Goal: Contribute content: Contribute content

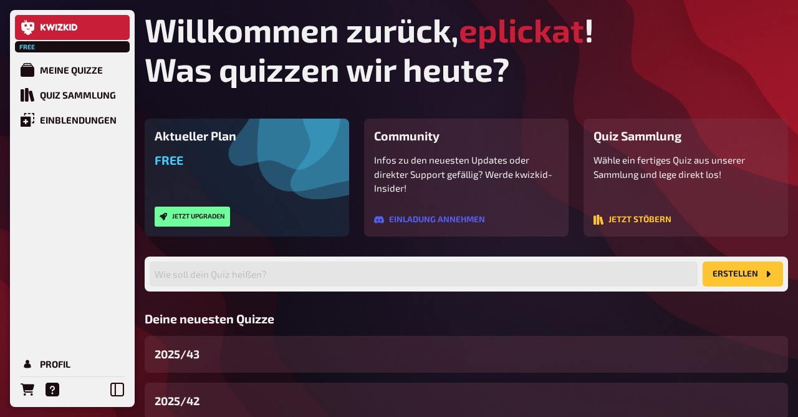
scroll to position [131, 0]
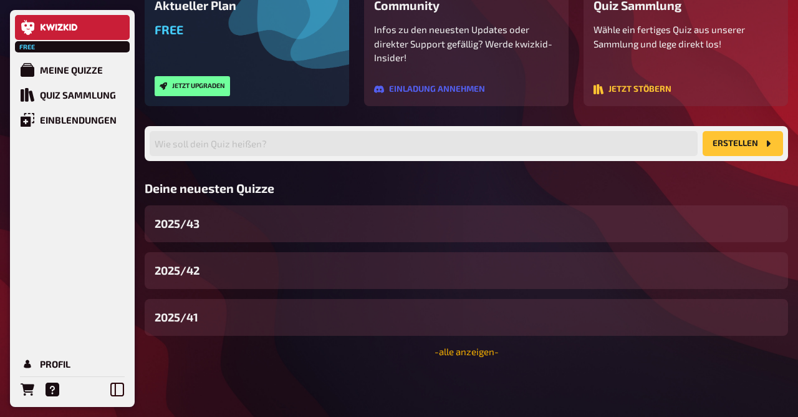
click at [482, 352] on link "- alle anzeigen -" at bounding box center [467, 350] width 64 height 11
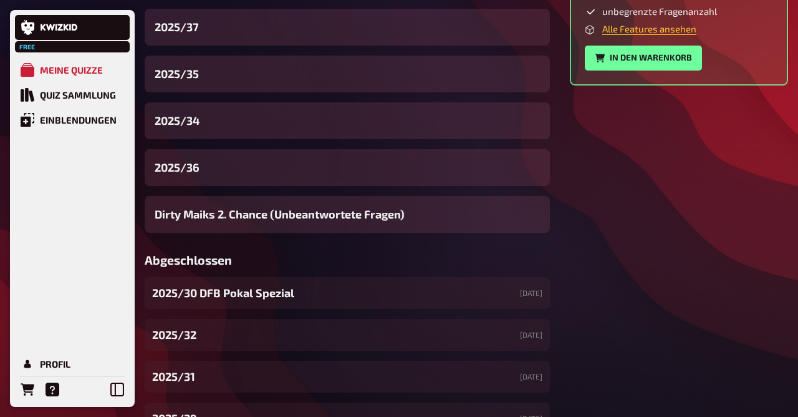
scroll to position [603, 0]
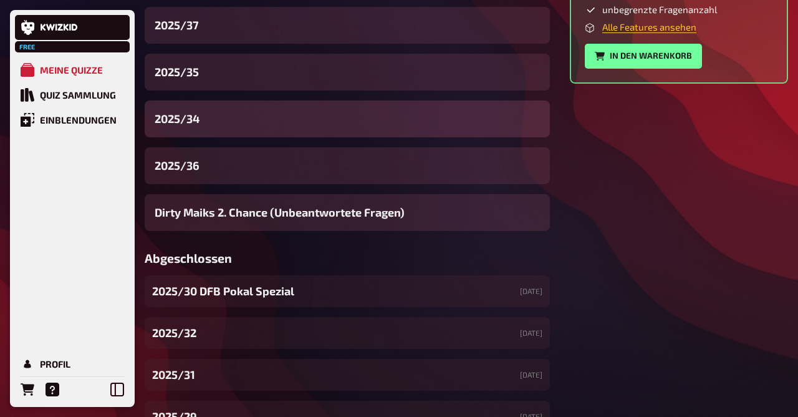
click at [203, 125] on div "2025/34" at bounding box center [347, 118] width 405 height 37
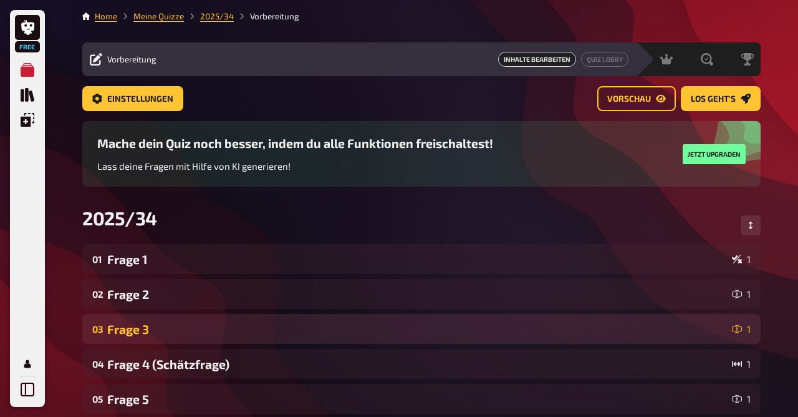
click at [179, 320] on div "03 Frage 3 1" at bounding box center [421, 329] width 678 height 30
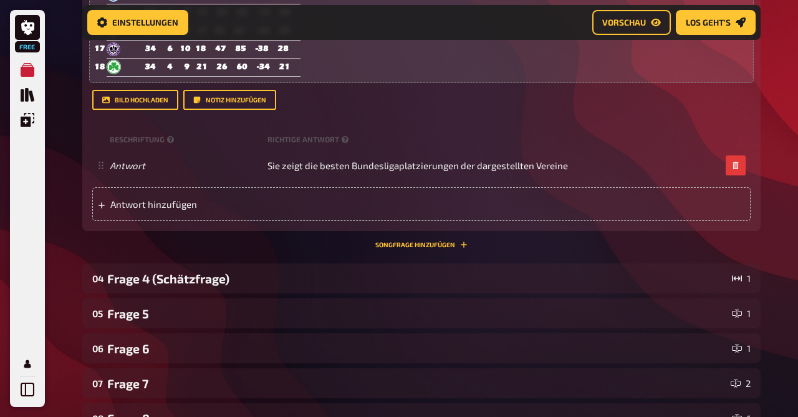
scroll to position [728, 0]
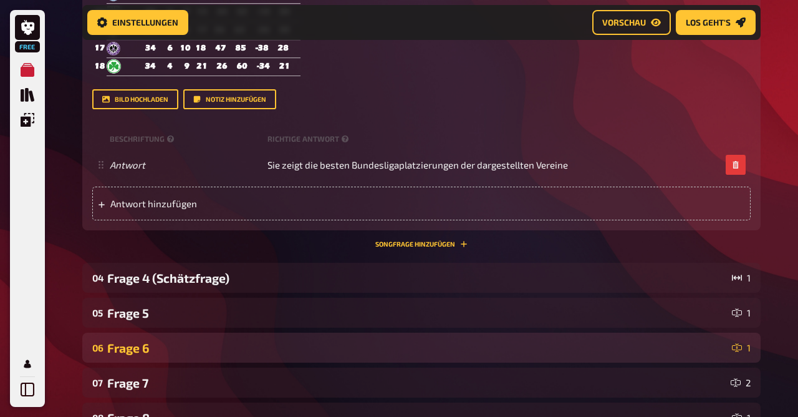
click at [167, 344] on div "Frage 6" at bounding box center [417, 347] width 620 height 14
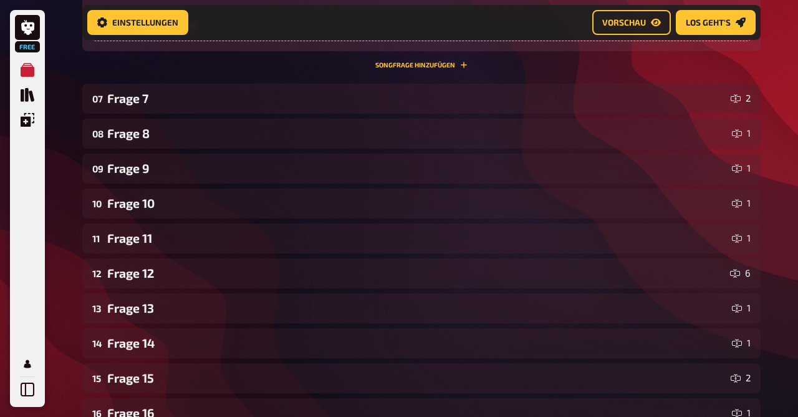
scroll to position [1645, 0]
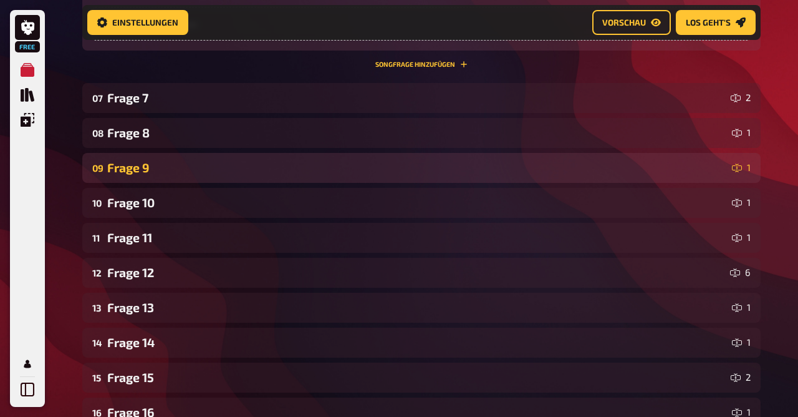
click at [158, 179] on div "09 Frage 9 1" at bounding box center [421, 168] width 678 height 30
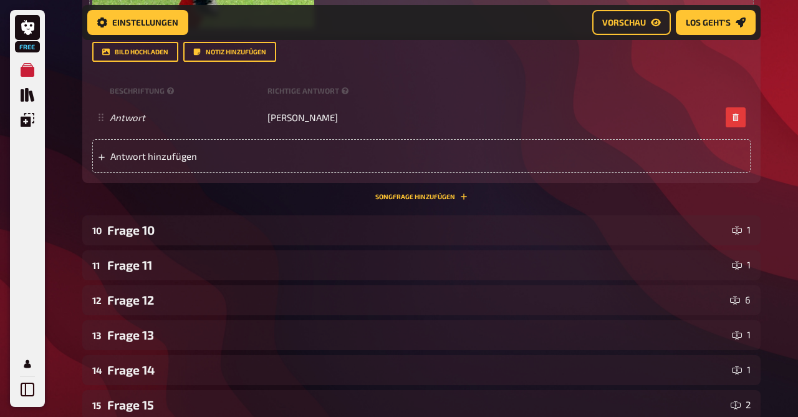
scroll to position [2285, 0]
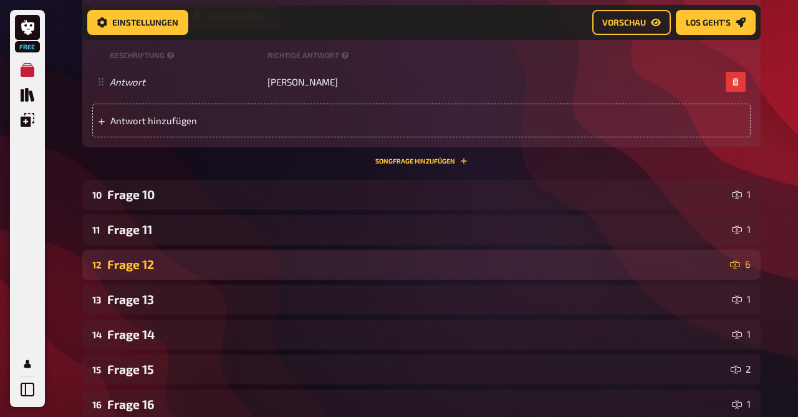
click at [168, 263] on div "Frage 12" at bounding box center [416, 264] width 618 height 14
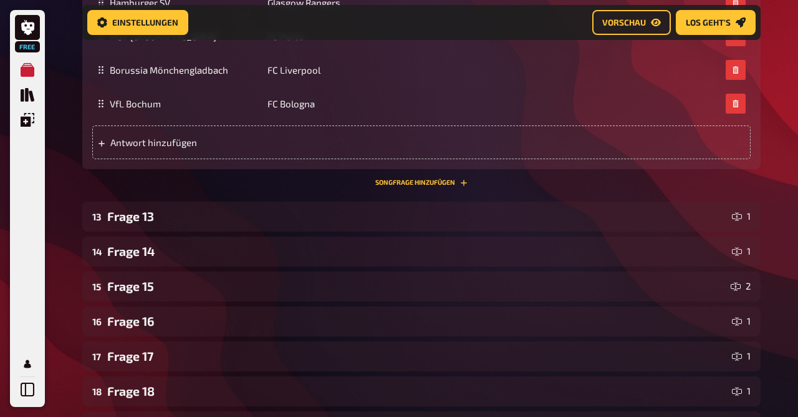
scroll to position [3170, 0]
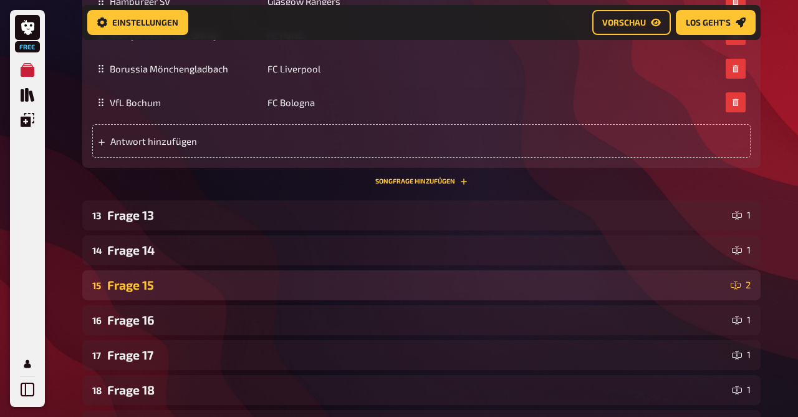
click at [161, 285] on div "Frage 15" at bounding box center [416, 284] width 619 height 14
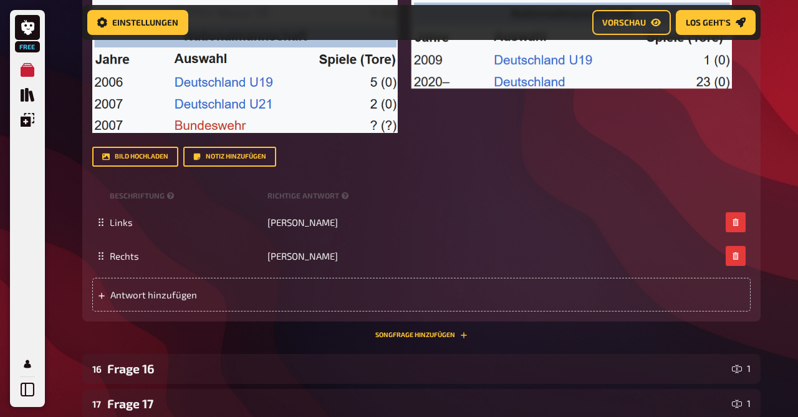
scroll to position [3882, 0]
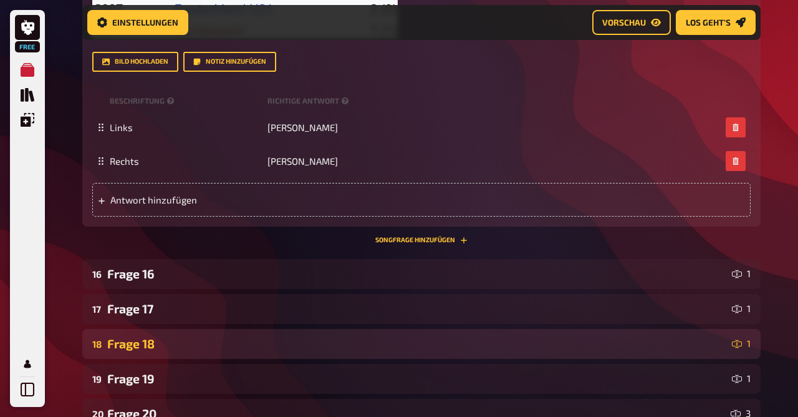
click at [160, 352] on div "18 Frage 18 1" at bounding box center [421, 344] width 678 height 30
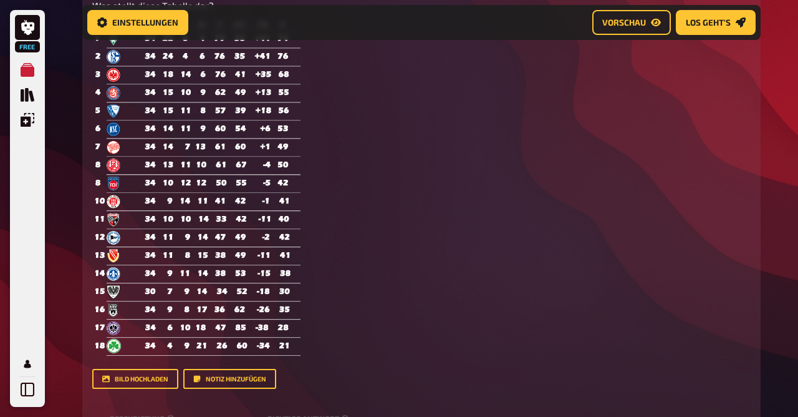
scroll to position [0, 0]
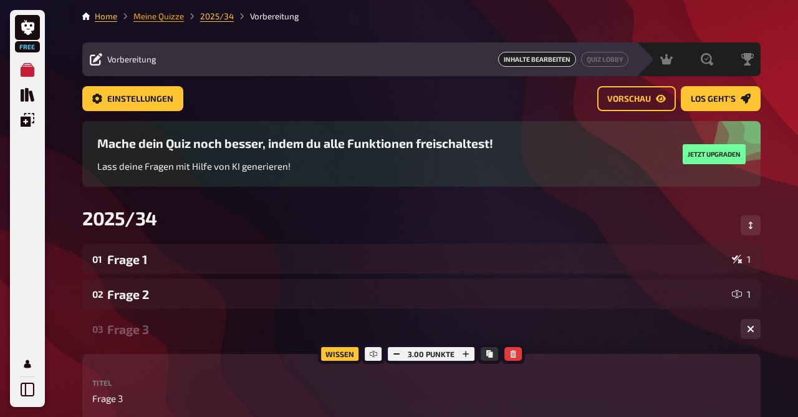
click at [157, 21] on link "Meine Quizze" at bounding box center [158, 16] width 51 height 10
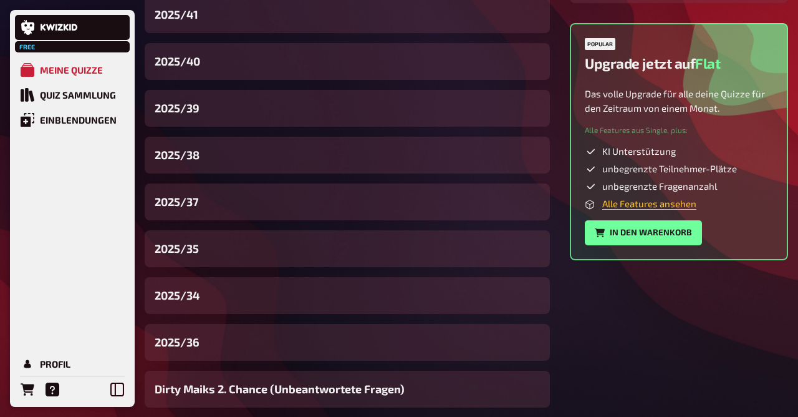
scroll to position [433, 0]
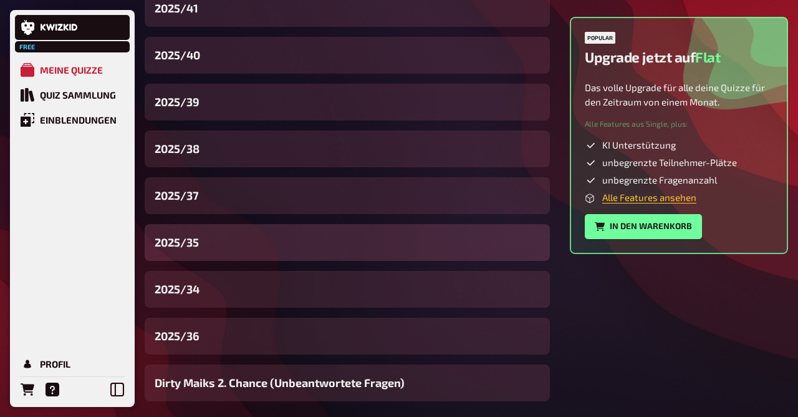
click at [225, 238] on div "2025/35" at bounding box center [347, 242] width 405 height 37
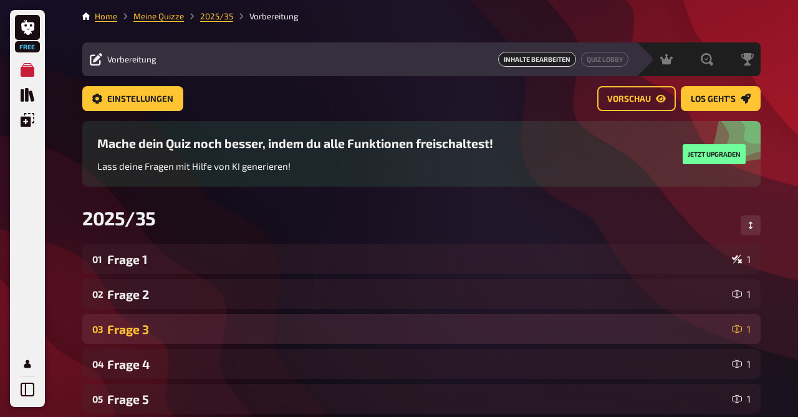
click at [148, 320] on div "03 Frage 3 1" at bounding box center [421, 329] width 678 height 30
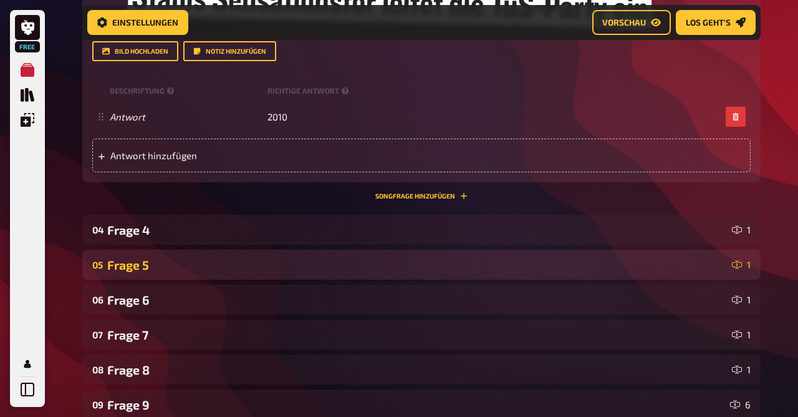
scroll to position [776, 0]
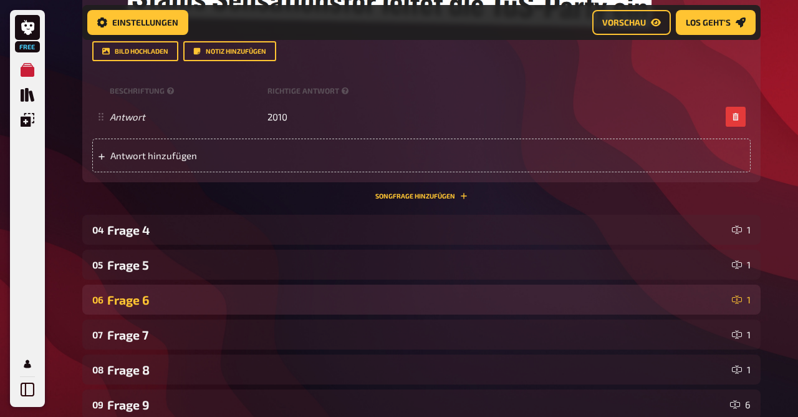
click at [143, 289] on div "06 Frage 6 1" at bounding box center [421, 299] width 678 height 30
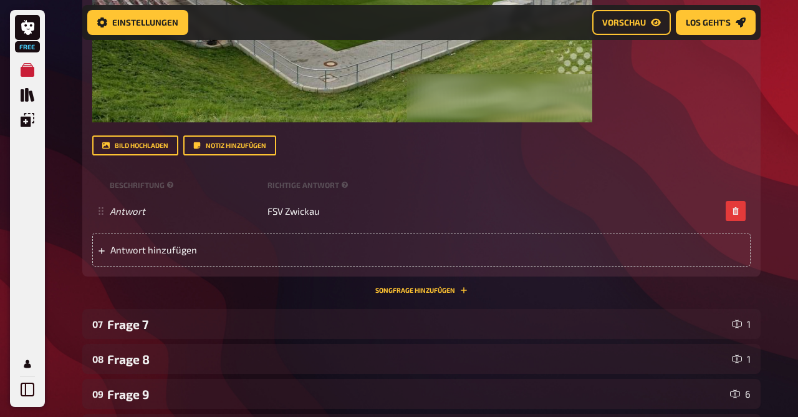
scroll to position [1474, 0]
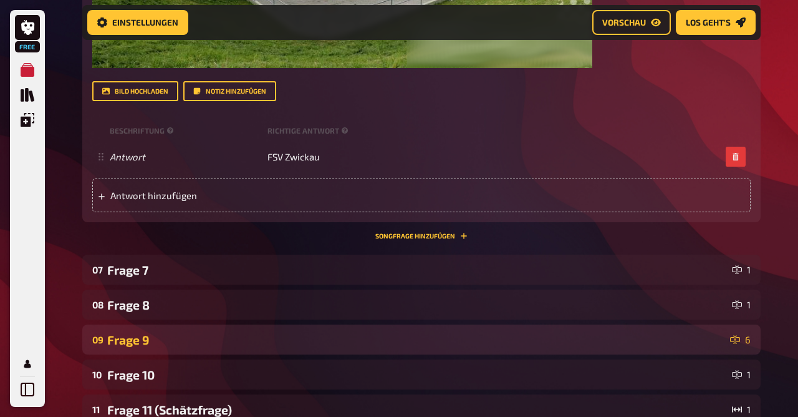
click at [164, 330] on div "09 Frage 9 6" at bounding box center [421, 339] width 678 height 30
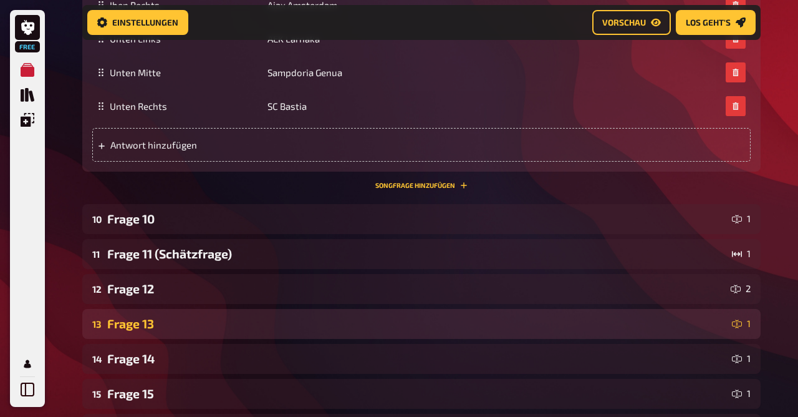
scroll to position [2430, 0]
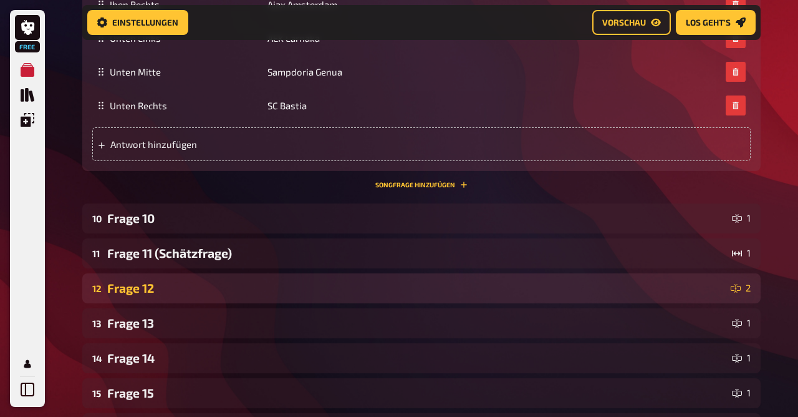
click at [166, 281] on div "Frage 12" at bounding box center [416, 288] width 619 height 14
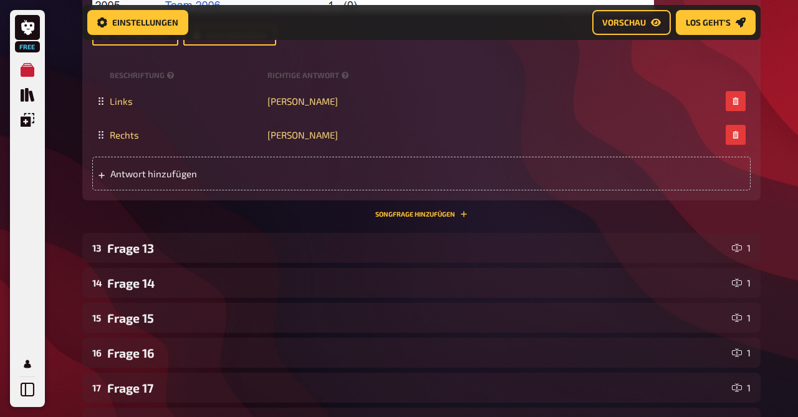
scroll to position [3148, 0]
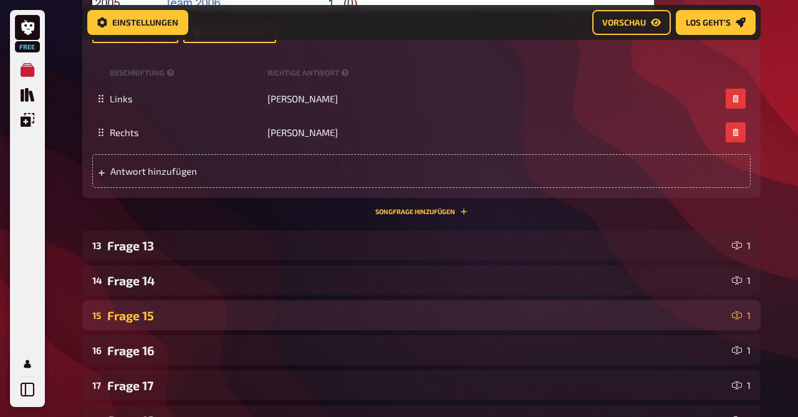
click at [161, 312] on div "Frage 15" at bounding box center [417, 315] width 620 height 14
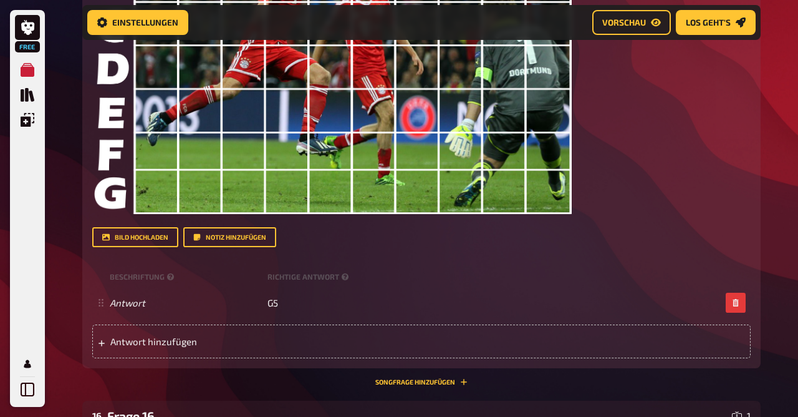
scroll to position [3857, 0]
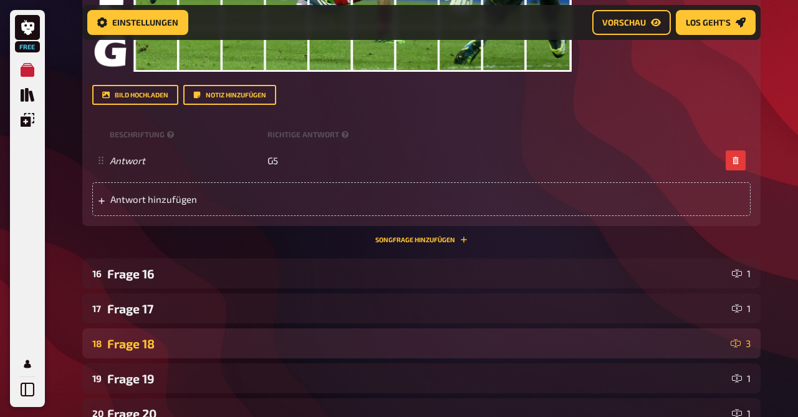
click at [164, 336] on div "Frage 18" at bounding box center [416, 343] width 619 height 14
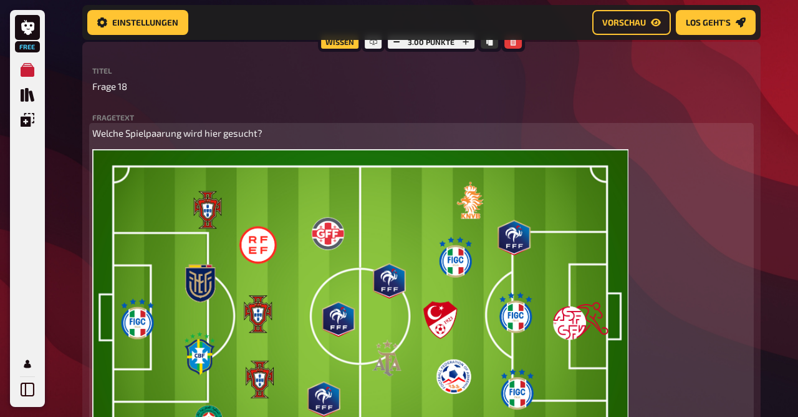
scroll to position [4179, 0]
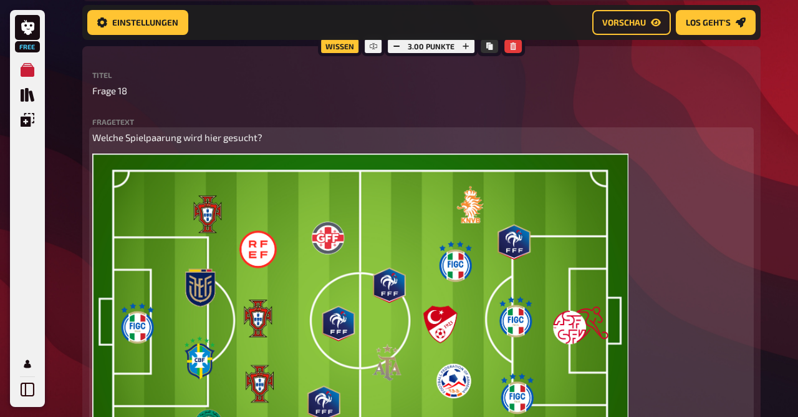
click at [157, 138] on span "Welche Spielpaarung wird hier gesucht?" at bounding box center [177, 137] width 170 height 11
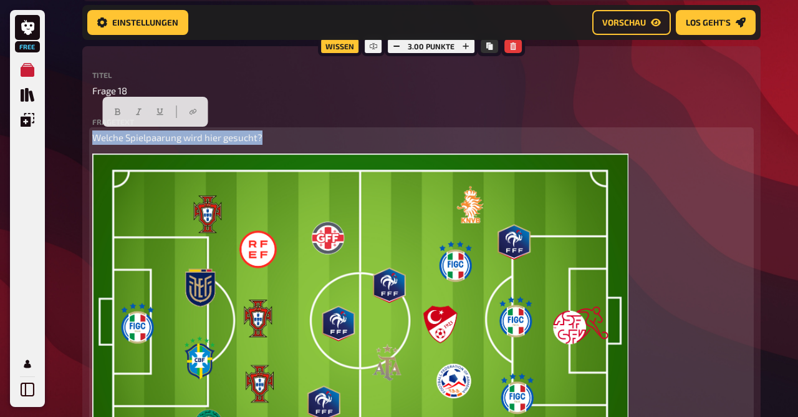
click at [157, 138] on span "Welche Spielpaarung wird hier gesucht?" at bounding box center [177, 137] width 170 height 11
copy span "Welche Spielpaarung wird hier gesucht?"
click at [201, 291] on img at bounding box center [360, 319] width 536 height 333
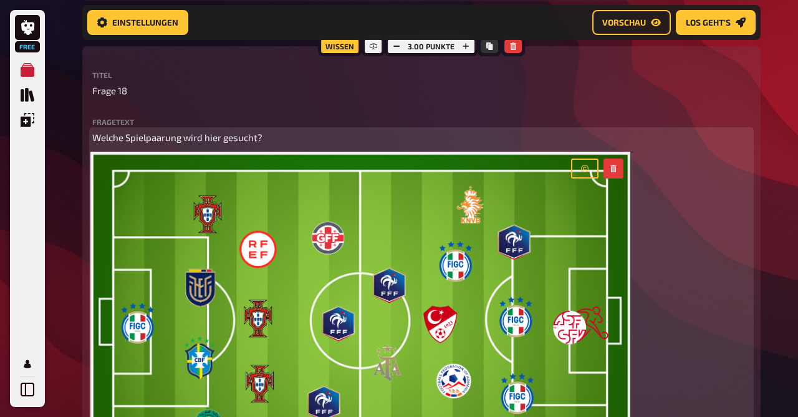
click at [206, 186] on img at bounding box center [360, 319] width 536 height 333
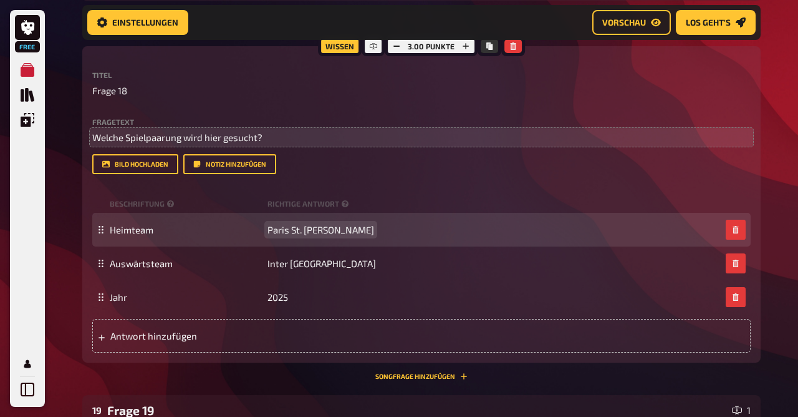
click at [293, 228] on span "Paris St. [PERSON_NAME]" at bounding box center [321, 229] width 107 height 11
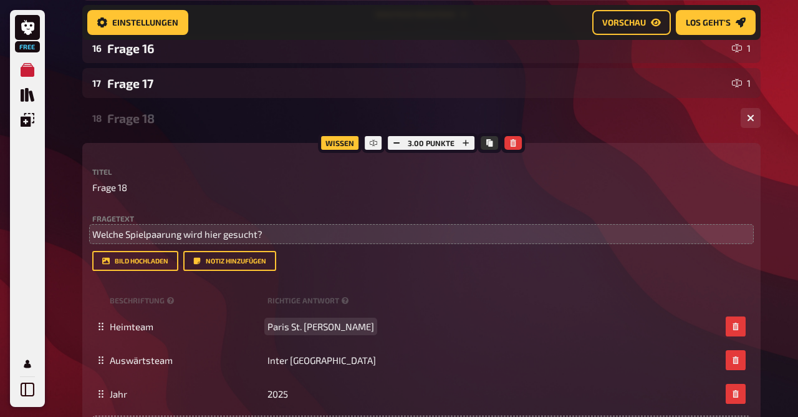
scroll to position [4081, 0]
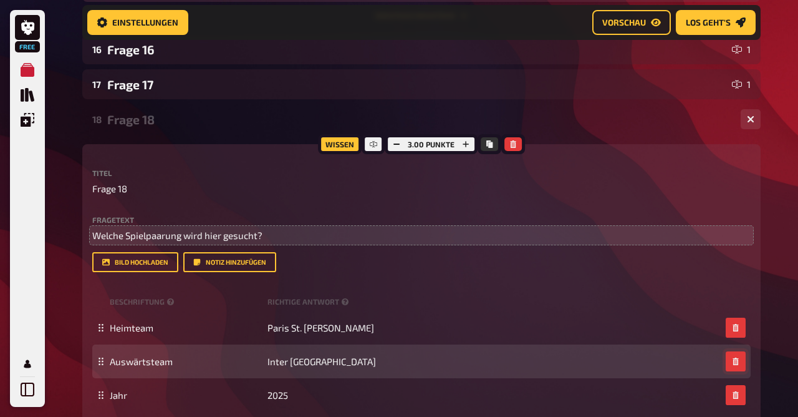
click at [743, 360] on button "button" at bounding box center [736, 361] width 20 height 20
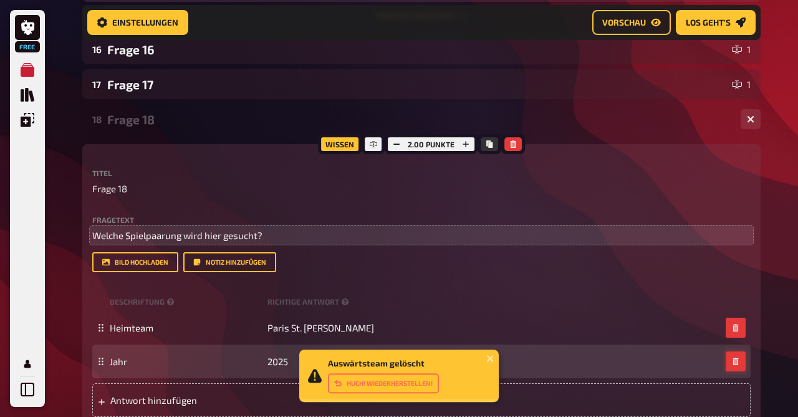
click at [742, 355] on button "button" at bounding box center [736, 361] width 20 height 20
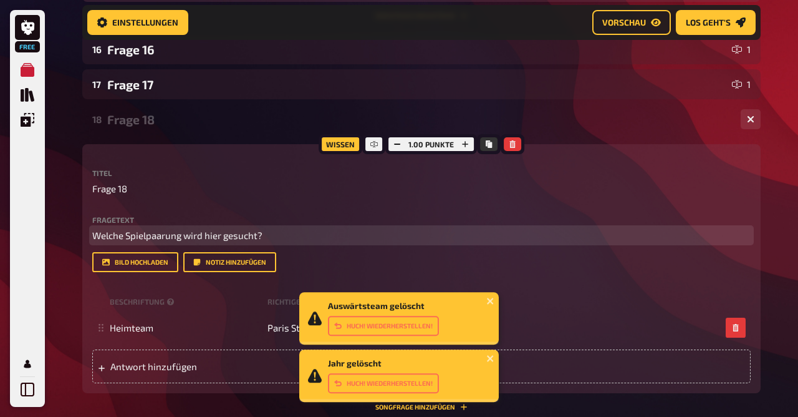
click at [216, 233] on span "Welche Spielpaarung wird hier gesucht?" at bounding box center [177, 234] width 170 height 11
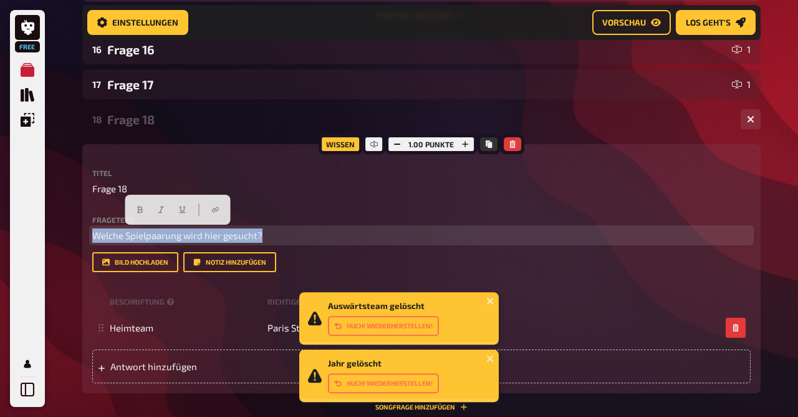
click at [216, 233] on span "Welche Spielpaarung wird hier gesucht?" at bounding box center [177, 234] width 170 height 11
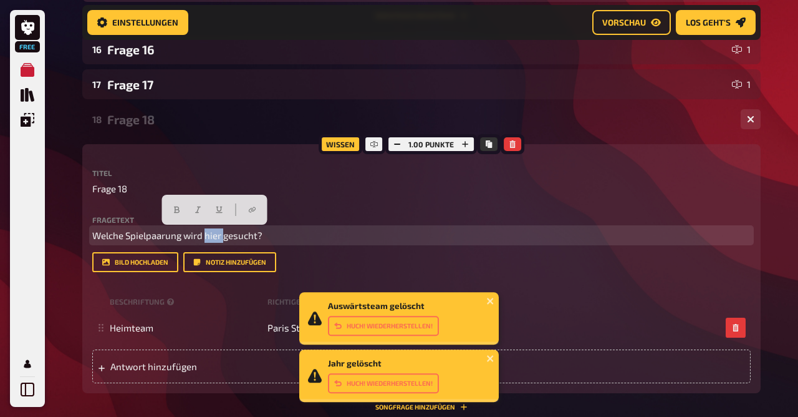
click at [216, 233] on span "Welche Spielpaarung wird hier gesucht?" at bounding box center [177, 234] width 170 height 11
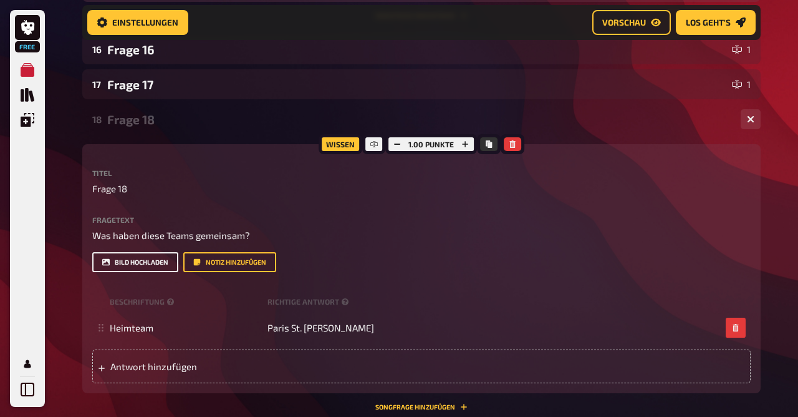
click at [121, 265] on button "Bild hochladen" at bounding box center [135, 262] width 86 height 20
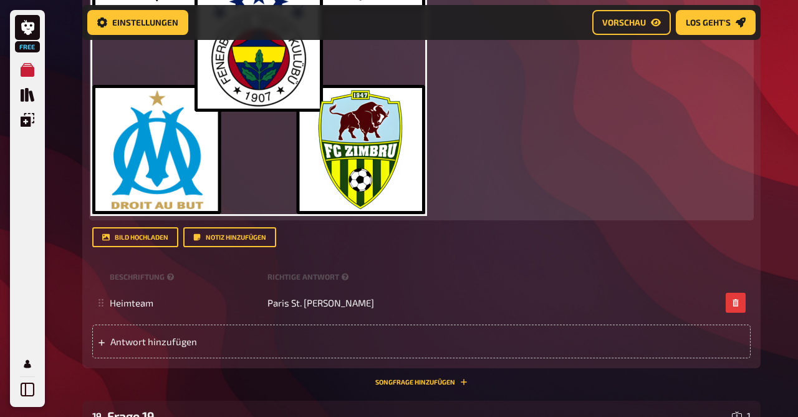
scroll to position [4455, 0]
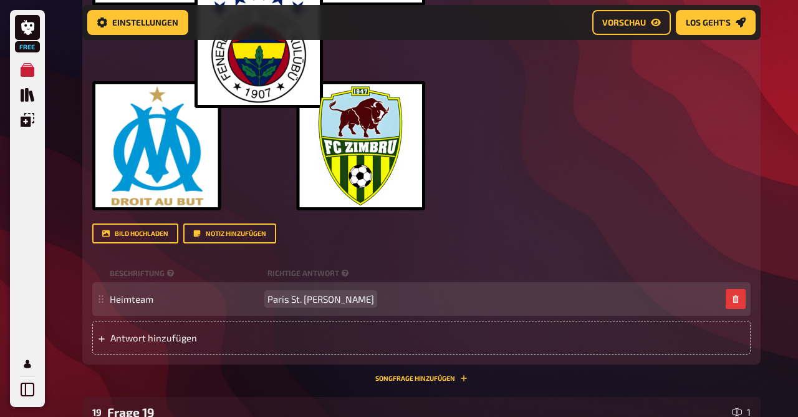
click at [304, 299] on span "Paris St. [PERSON_NAME]" at bounding box center [321, 298] width 107 height 11
click at [364, 297] on span "Sie führen die ewige Liste" at bounding box center [322, 298] width 109 height 11
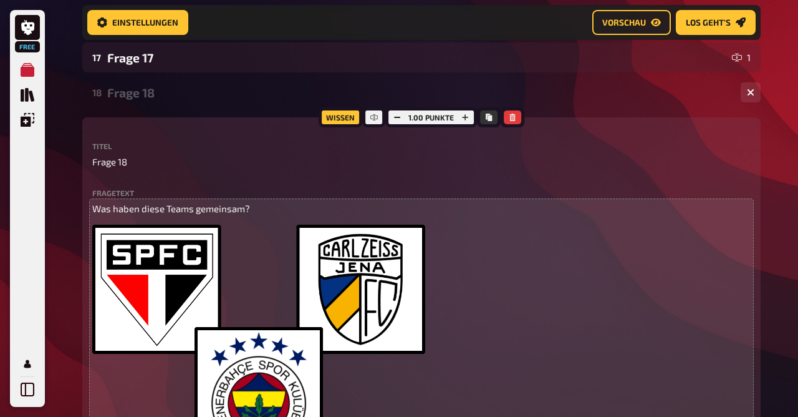
scroll to position [4108, 0]
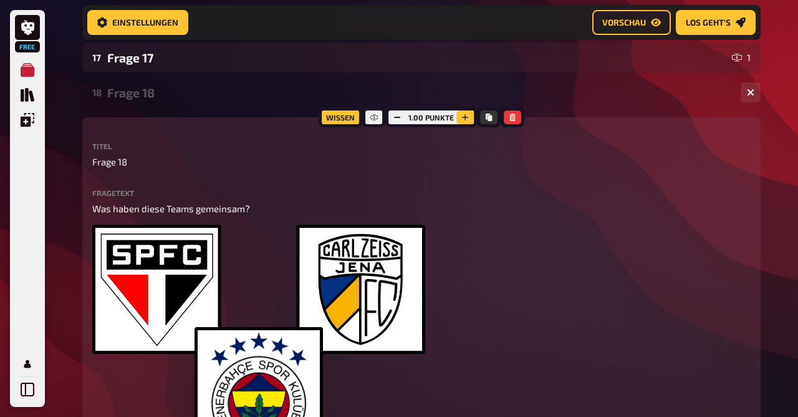
click at [464, 114] on icon "button" at bounding box center [465, 117] width 6 height 6
click at [464, 114] on icon "button" at bounding box center [465, 116] width 7 height 7
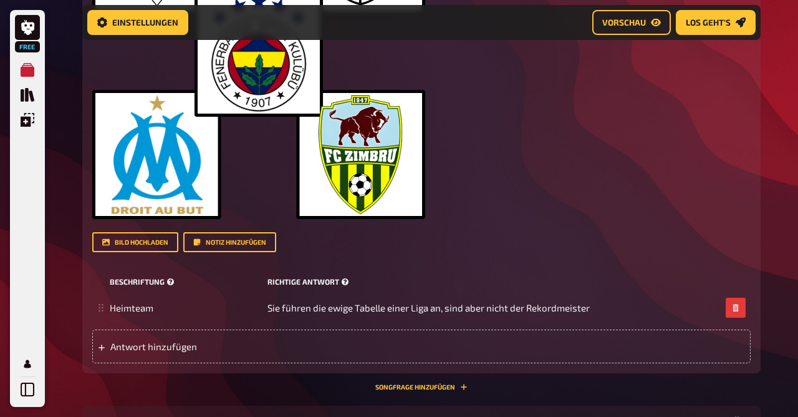
scroll to position [4447, 0]
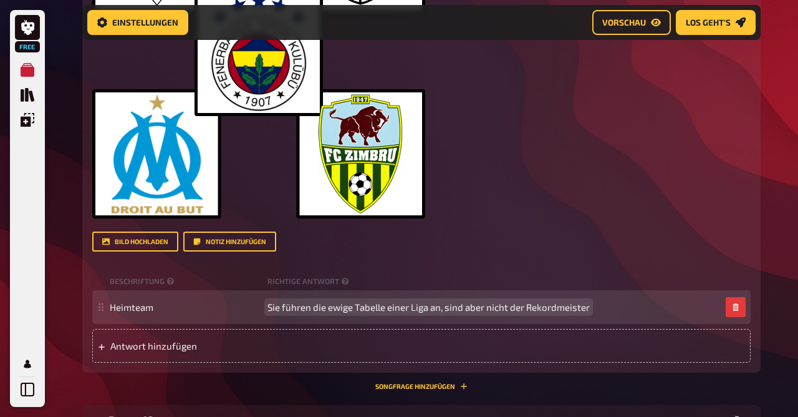
click at [519, 306] on span "Sie führen die ewige Tabelle einer Liga an, sind aber nicht der Rekordmeister" at bounding box center [429, 306] width 322 height 11
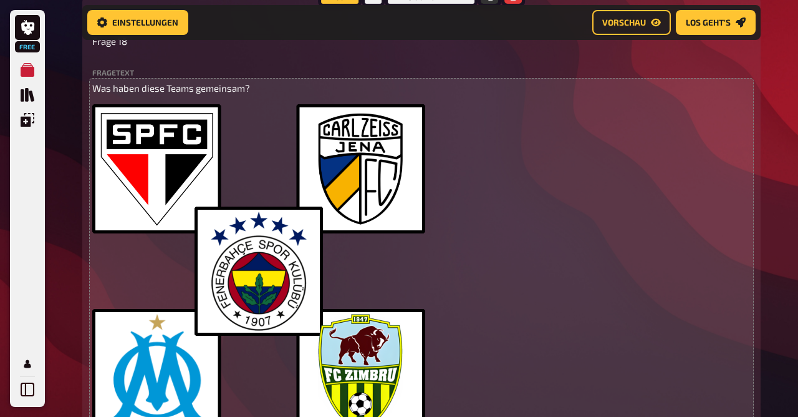
scroll to position [4227, 0]
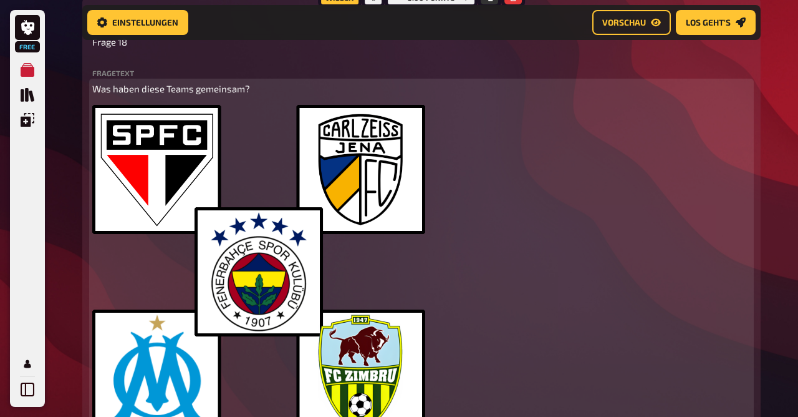
click at [285, 289] on img at bounding box center [258, 271] width 333 height 333
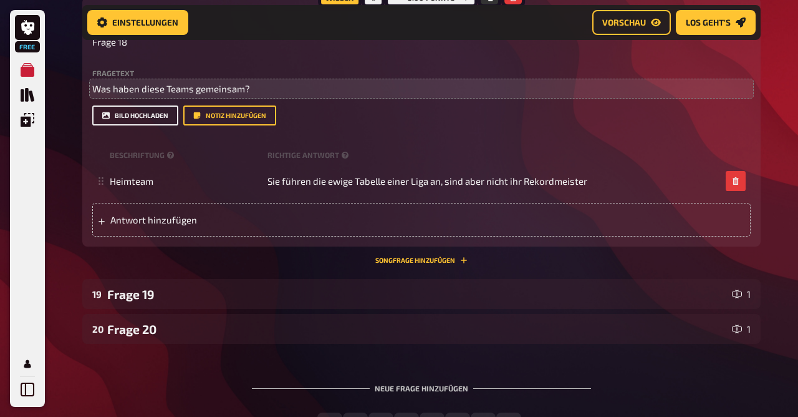
click at [138, 111] on button "Bild hochladen" at bounding box center [135, 115] width 86 height 20
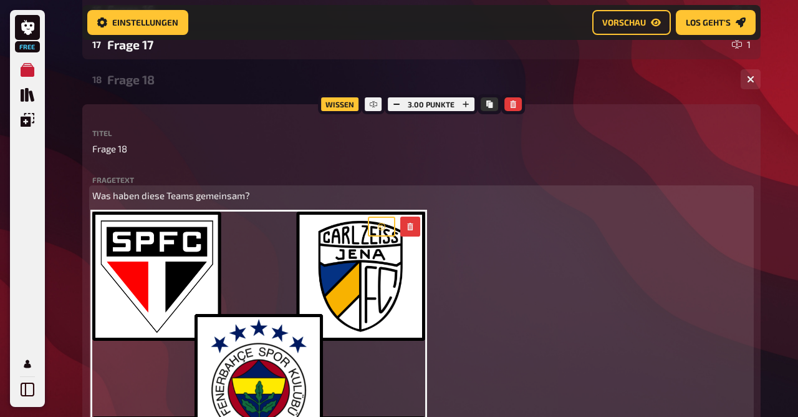
scroll to position [4120, 0]
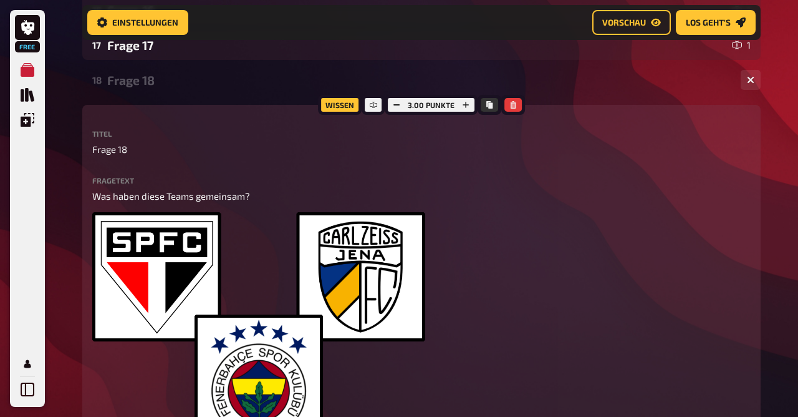
click at [198, 73] on div "Frage 18" at bounding box center [419, 80] width 624 height 14
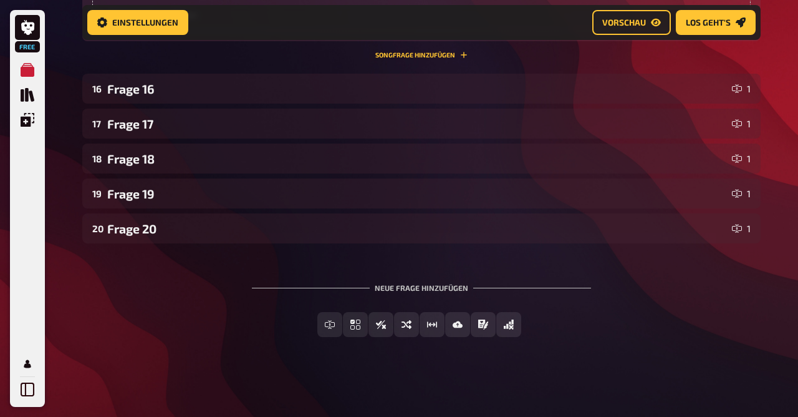
scroll to position [4041, 0]
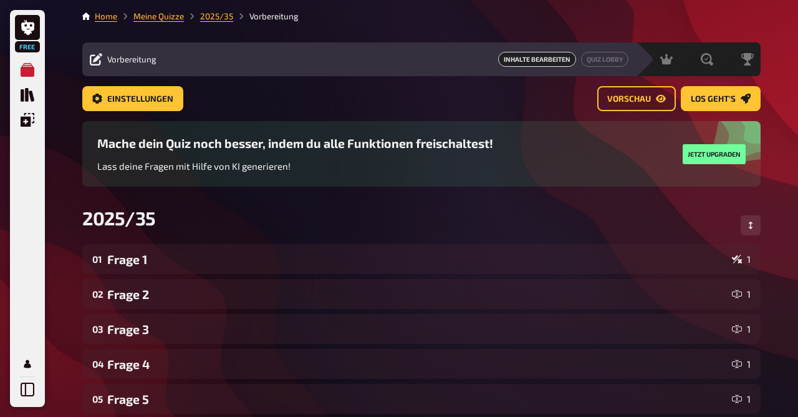
drag, startPoint x: 153, startPoint y: 22, endPoint x: 147, endPoint y: 17, distance: 7.5
click at [147, 17] on li "Meine Quizze" at bounding box center [150, 16] width 67 height 12
click at [147, 17] on link "Meine Quizze" at bounding box center [158, 16] width 51 height 10
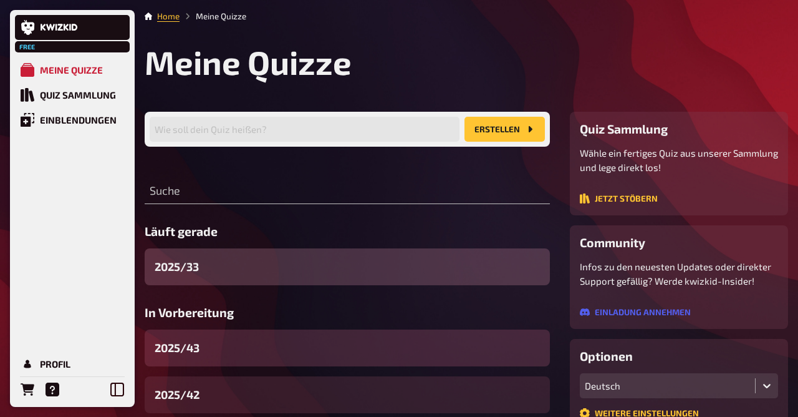
click at [207, 349] on div "2025/43" at bounding box center [347, 347] width 405 height 37
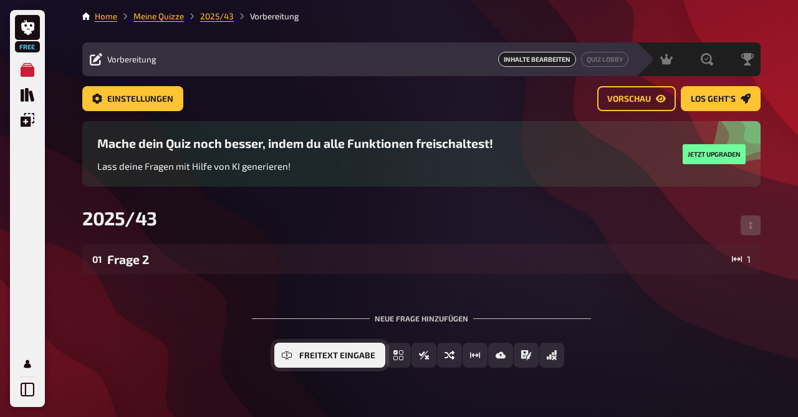
click at [314, 353] on span "Freitext Eingabe" at bounding box center [337, 355] width 76 height 9
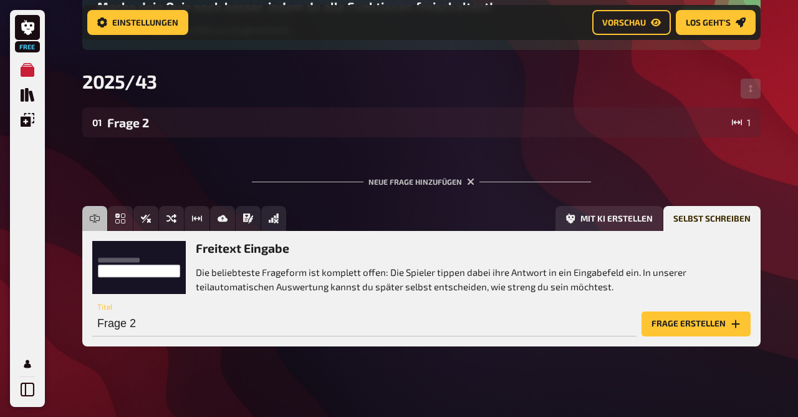
scroll to position [147, 0]
drag, startPoint x: 214, startPoint y: 327, endPoint x: 52, endPoint y: 309, distance: 162.5
click at [92, 311] on input "Frage 2" at bounding box center [364, 323] width 544 height 25
click at [165, 330] on input "Frage 2" at bounding box center [364, 323] width 544 height 25
type input "Frage 3 Bild"
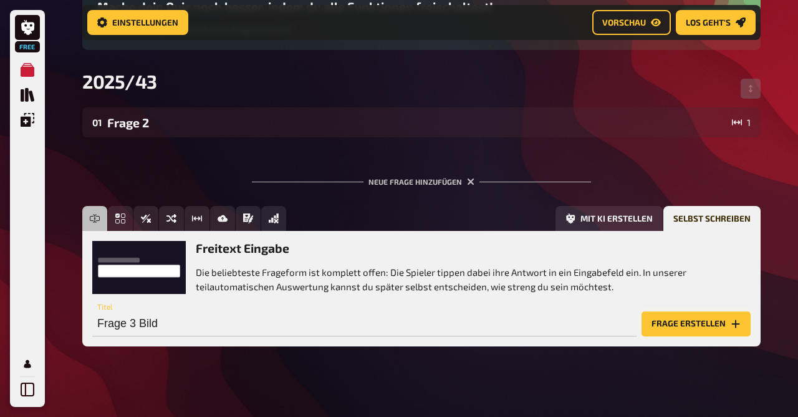
click at [675, 314] on button "Frage erstellen" at bounding box center [696, 323] width 109 height 25
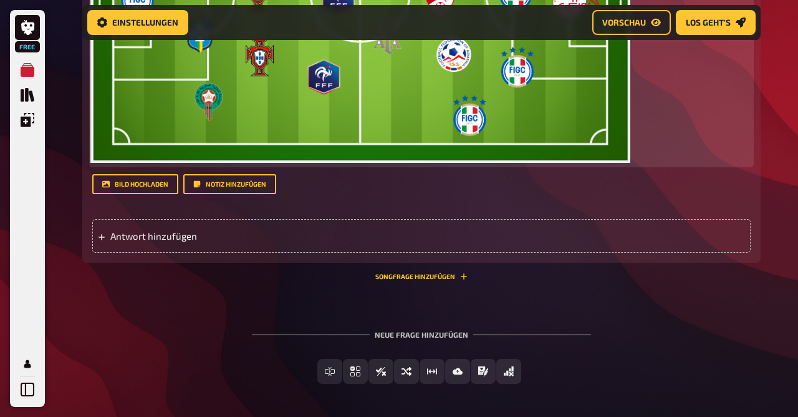
scroll to position [611, 0]
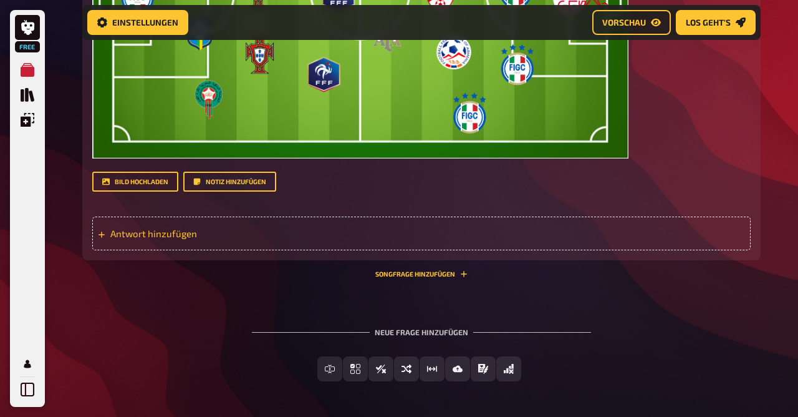
click at [164, 234] on span "Antwort hinzufügen" at bounding box center [207, 233] width 194 height 11
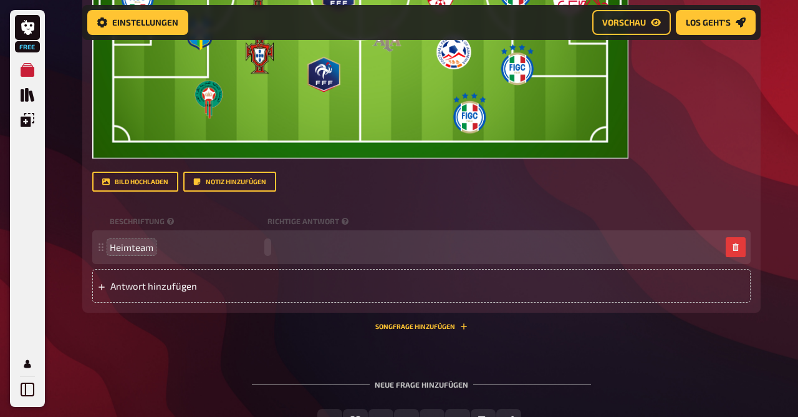
paste span
click at [162, 284] on span "Antwort hinzufügen" at bounding box center [207, 285] width 194 height 11
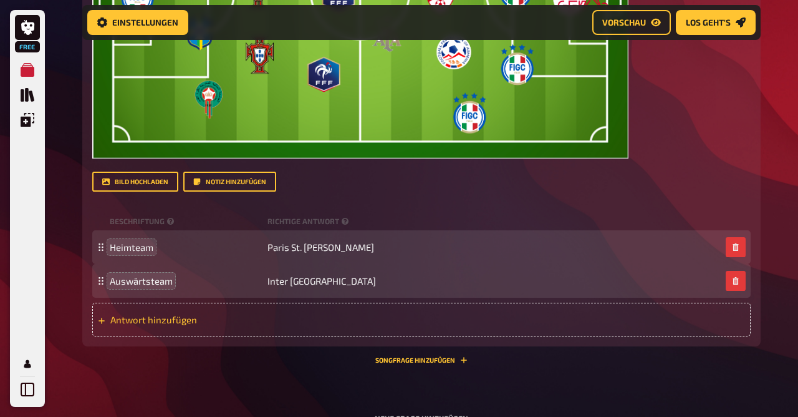
click at [141, 319] on span "Antwort hinzufügen" at bounding box center [207, 319] width 194 height 11
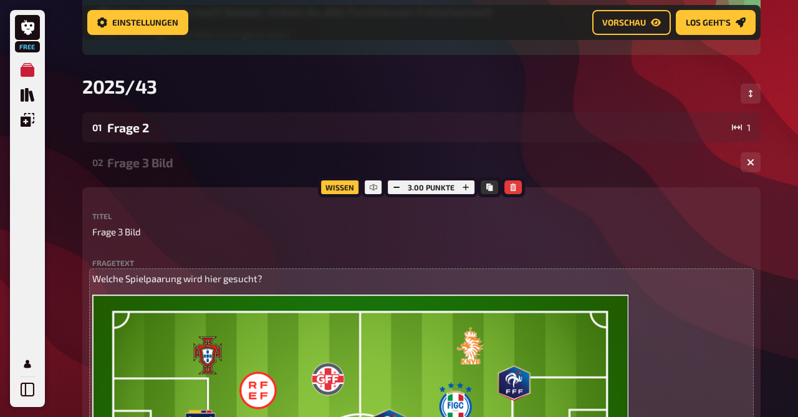
scroll to position [141, 0]
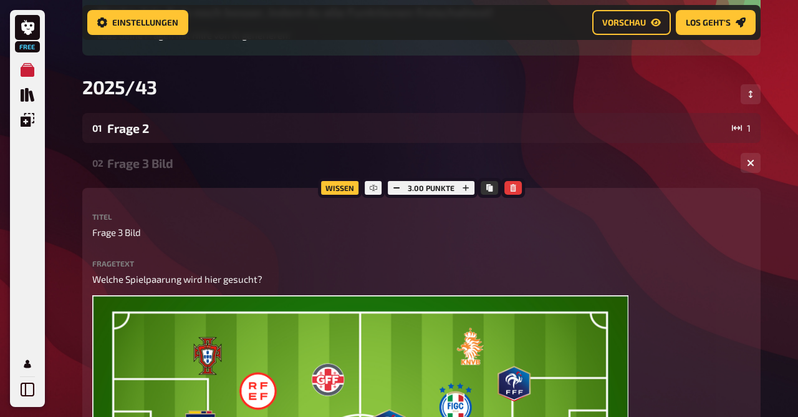
click at [175, 161] on div "Frage 3 Bild" at bounding box center [419, 163] width 624 height 14
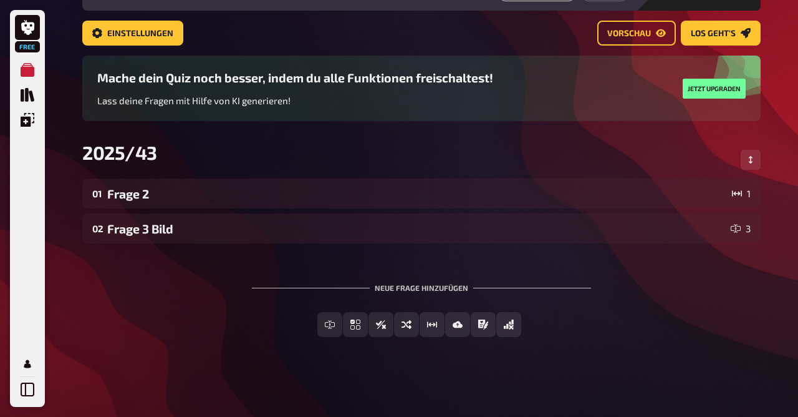
scroll to position [67, 0]
